Goal: Navigation & Orientation: Find specific page/section

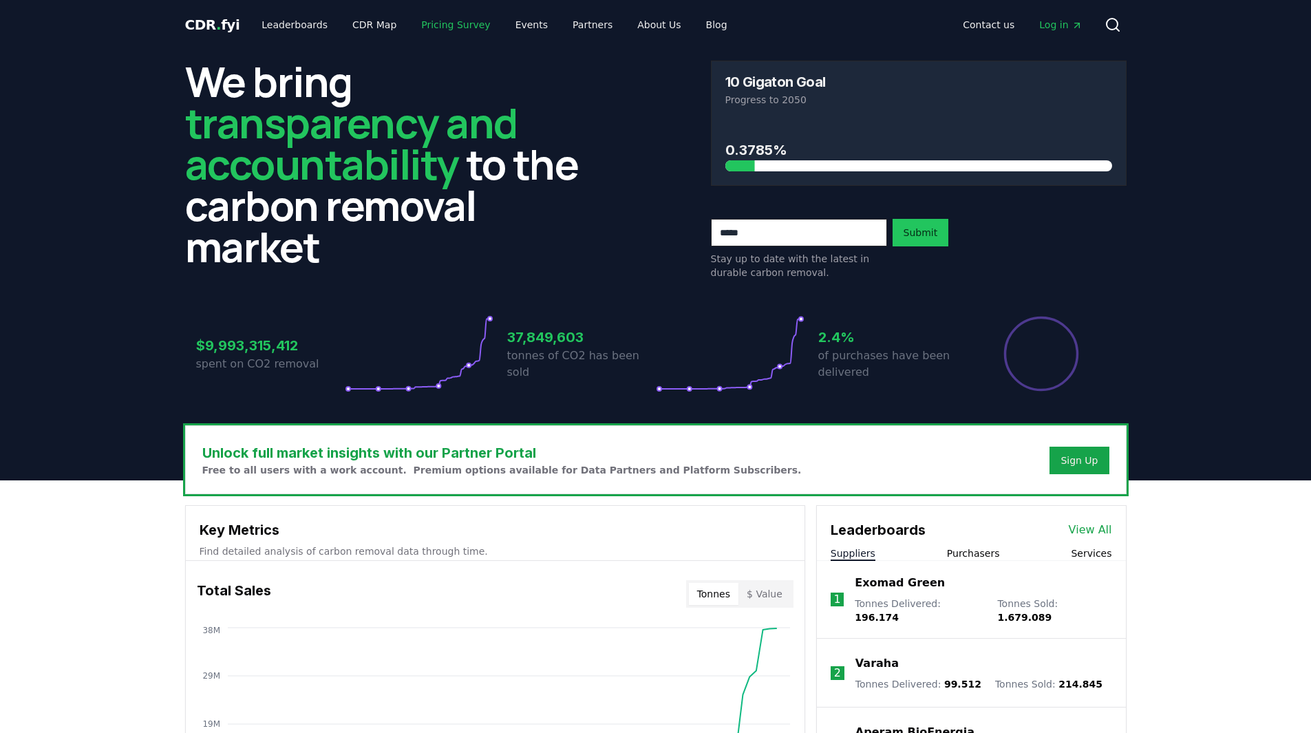
click at [444, 23] on link "Pricing Survey" at bounding box center [455, 24] width 91 height 25
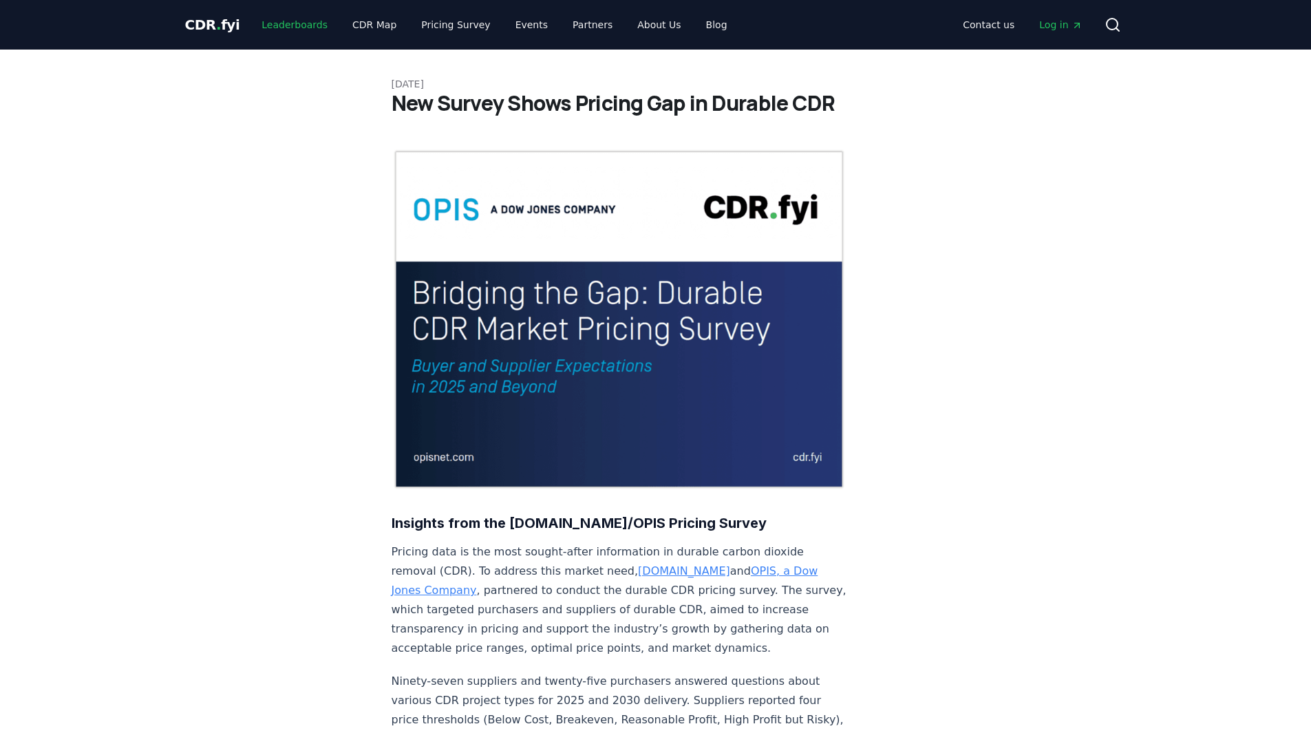
click at [296, 28] on link "Leaderboards" at bounding box center [295, 24] width 88 height 25
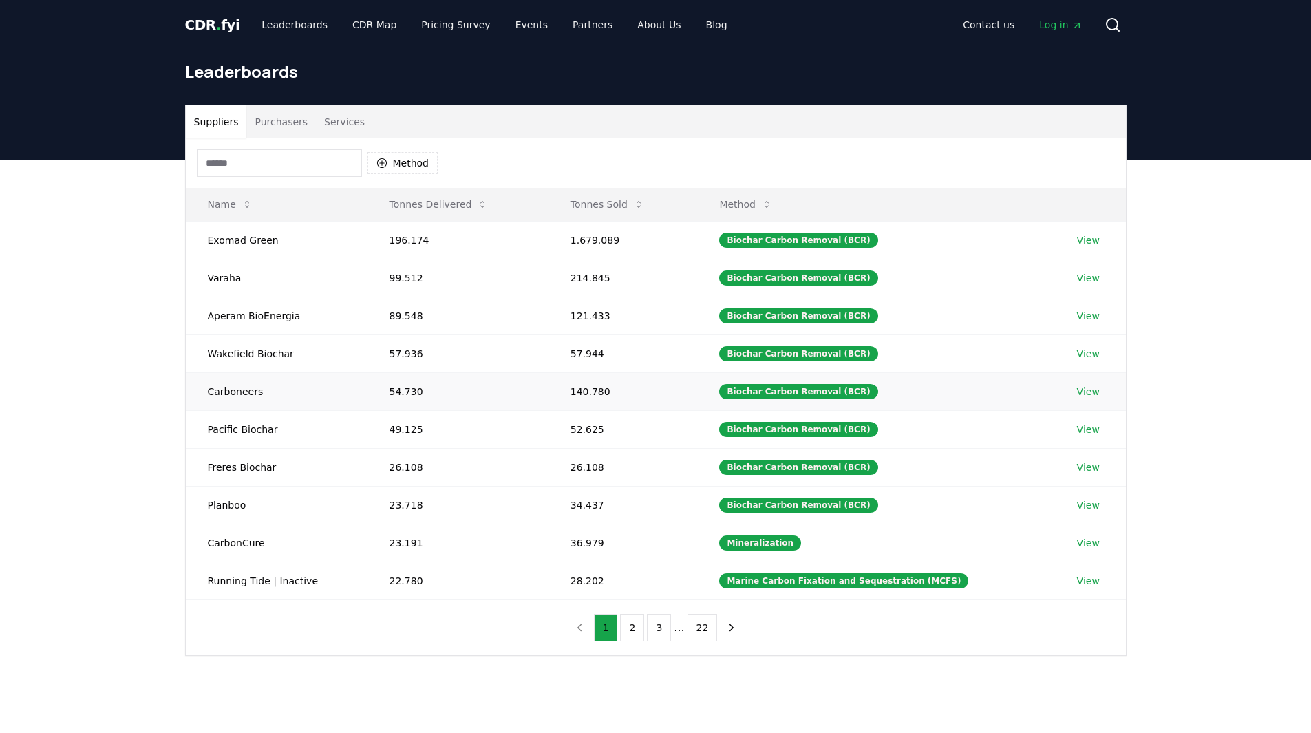
click at [237, 395] on td "Carboneers" at bounding box center [277, 391] width 182 height 38
click at [1081, 392] on link "View" at bounding box center [1088, 392] width 23 height 14
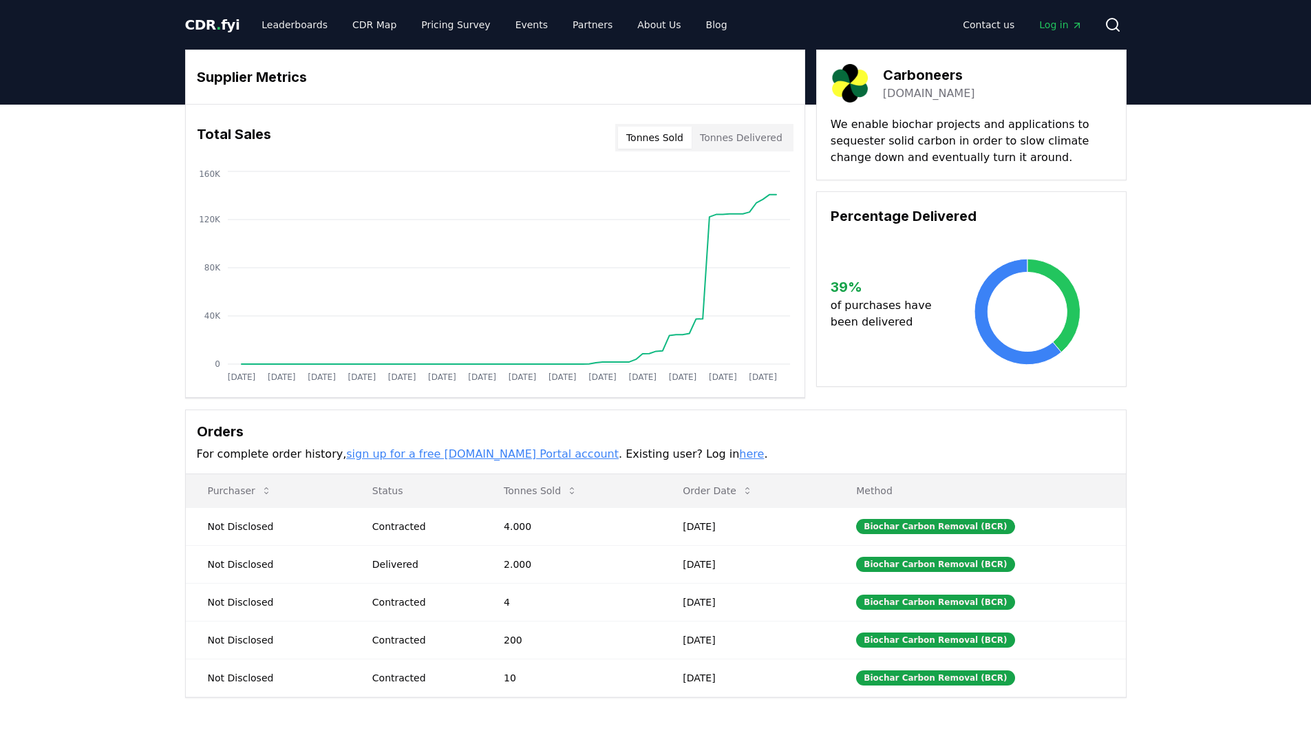
click at [949, 92] on link "[DOMAIN_NAME]" at bounding box center [929, 93] width 92 height 17
click at [298, 25] on link "Leaderboards" at bounding box center [295, 24] width 88 height 25
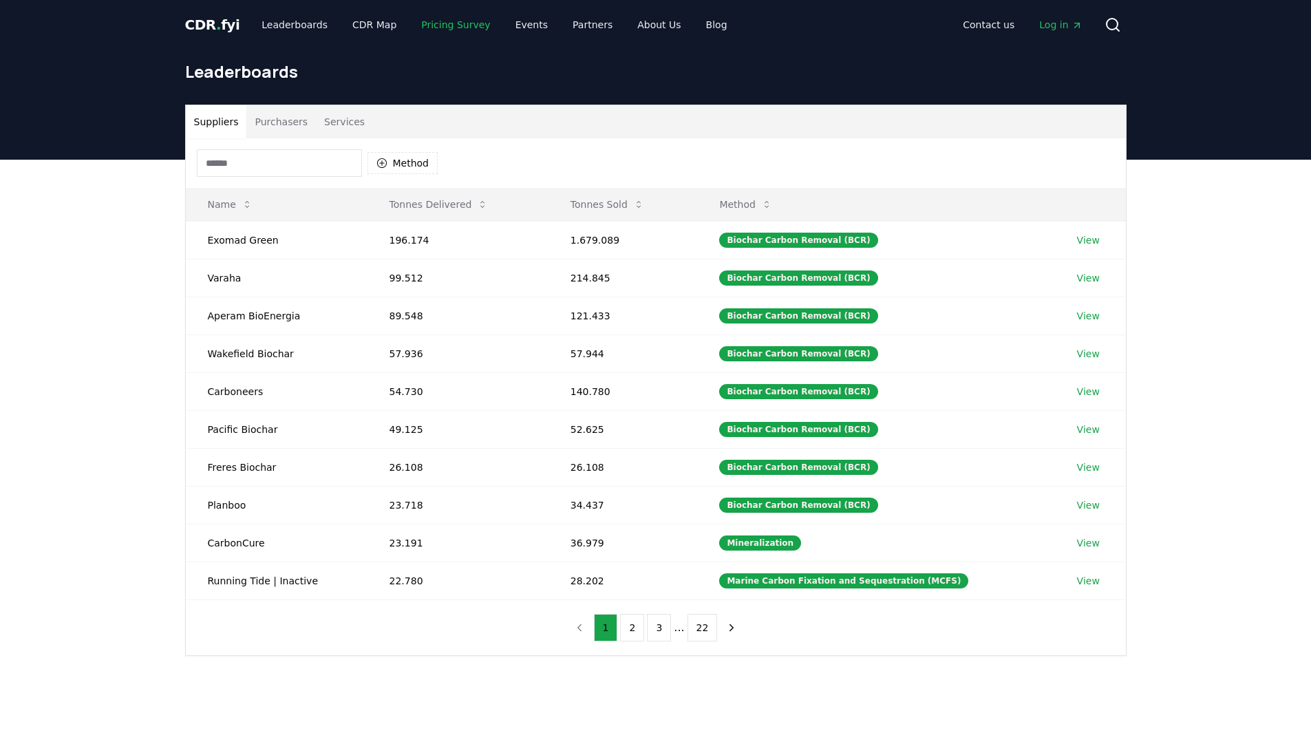
click at [446, 17] on link "Pricing Survey" at bounding box center [455, 24] width 91 height 25
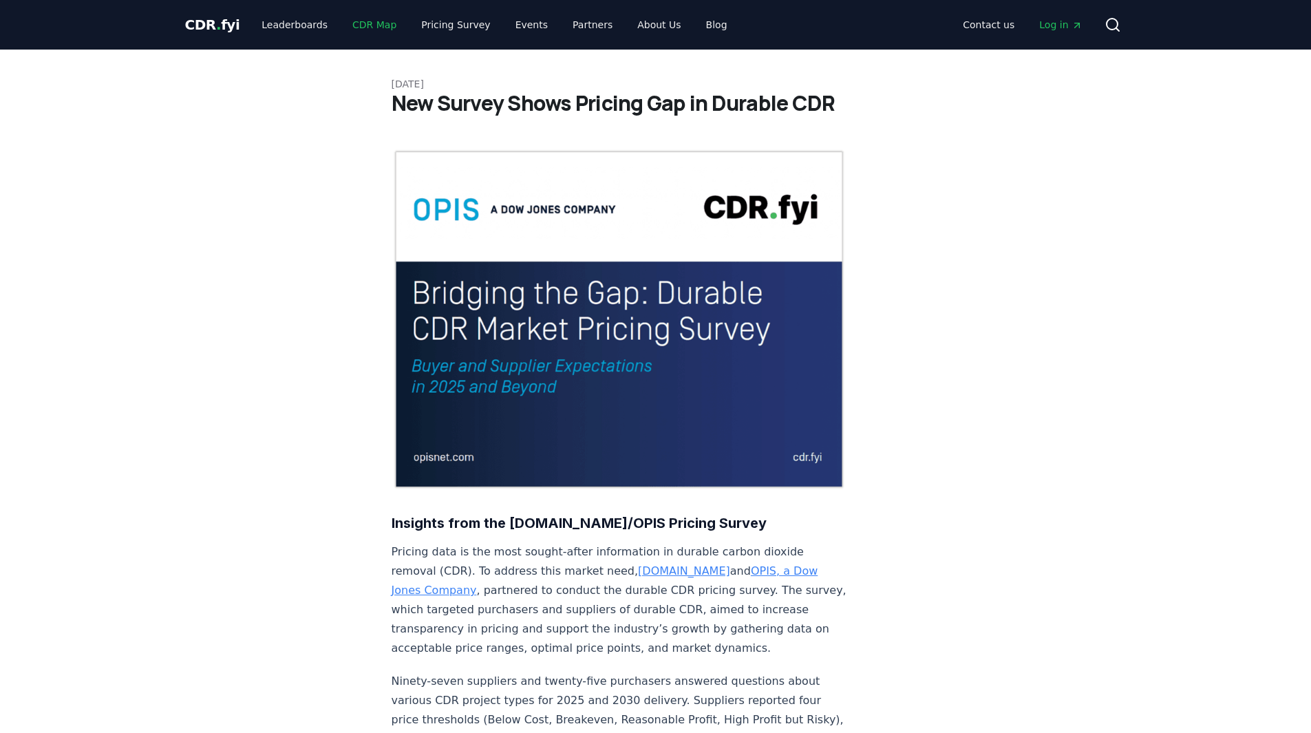
click at [368, 25] on link "CDR Map" at bounding box center [374, 24] width 66 height 25
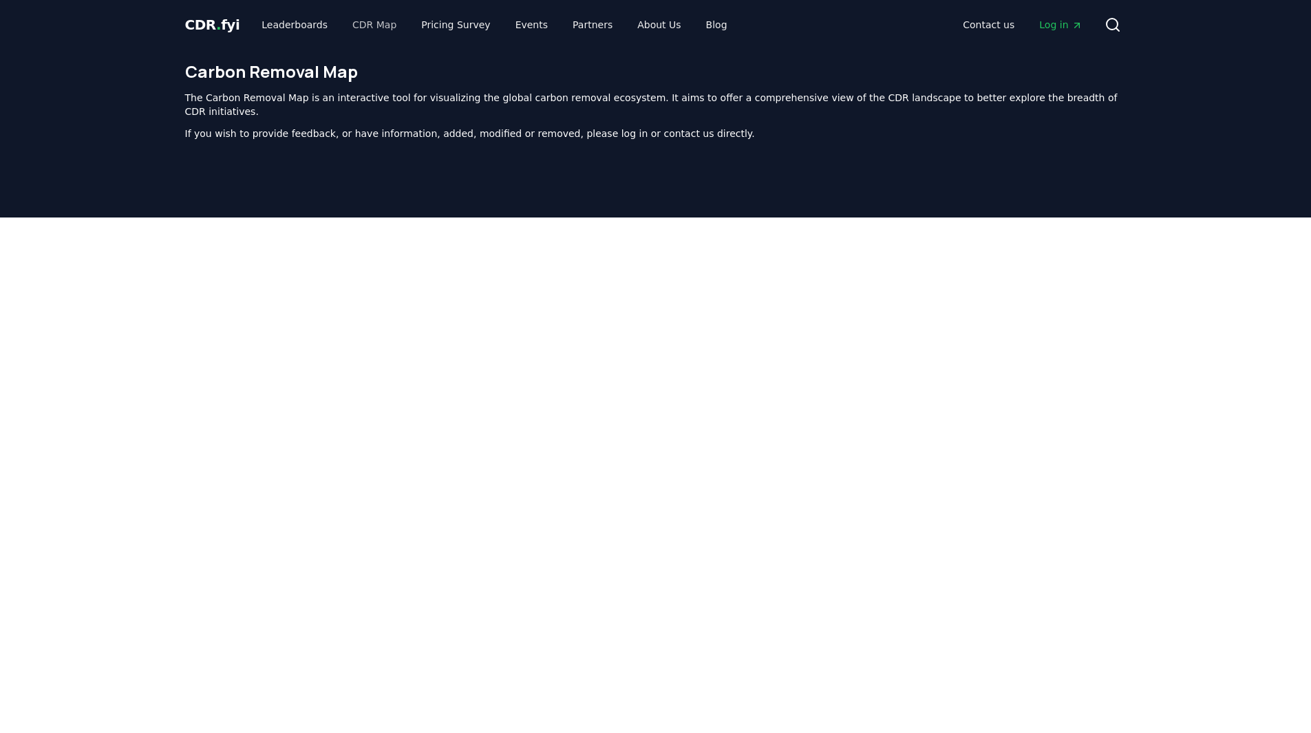
scroll to position [424, 0]
